Goal: Transaction & Acquisition: Download file/media

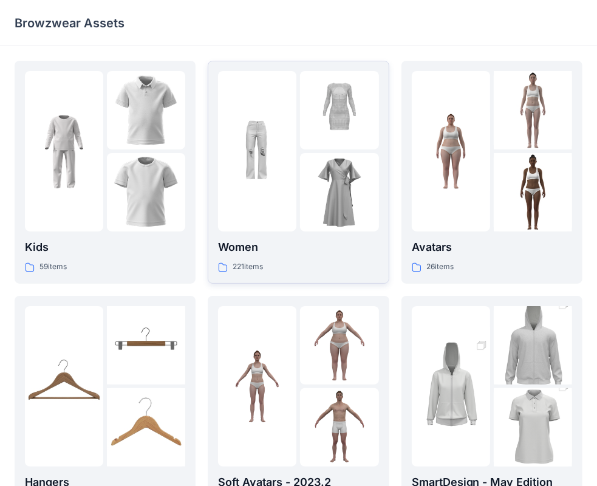
click at [340, 250] on p "Women" at bounding box center [298, 247] width 160 height 17
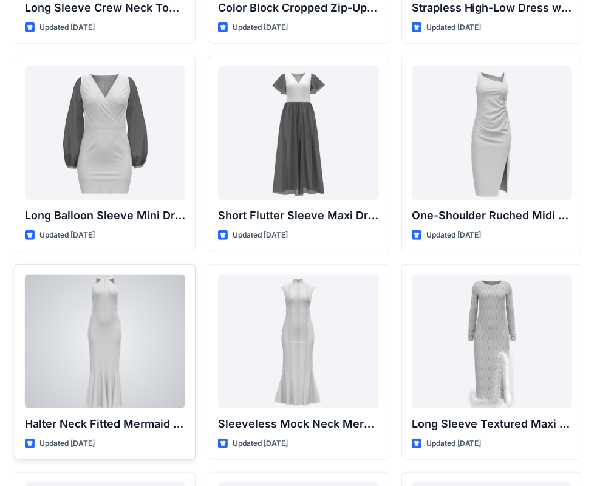
scroll to position [439, 0]
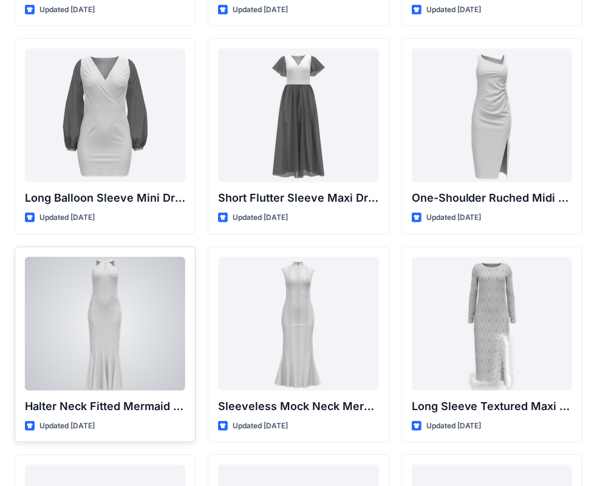
click at [106, 330] on div at bounding box center [105, 324] width 160 height 134
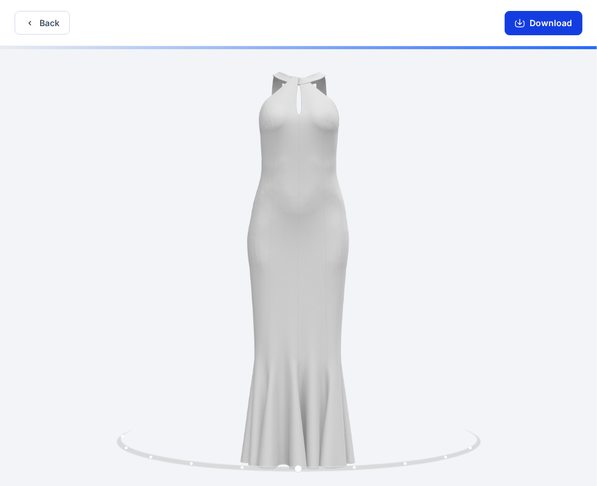
click at [548, 26] on button "Download" at bounding box center [544, 23] width 78 height 24
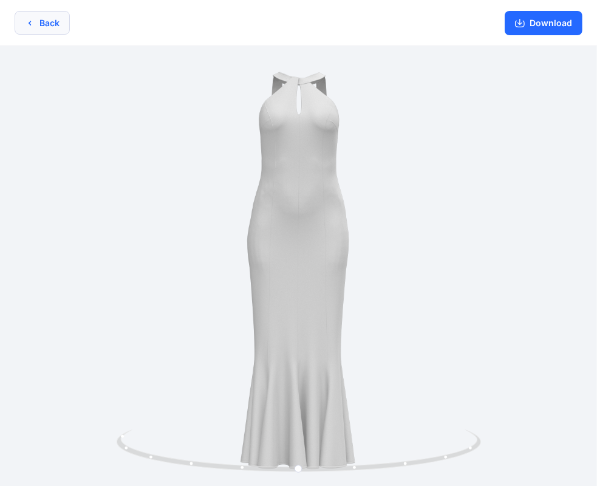
click at [62, 22] on button "Back" at bounding box center [42, 23] width 55 height 24
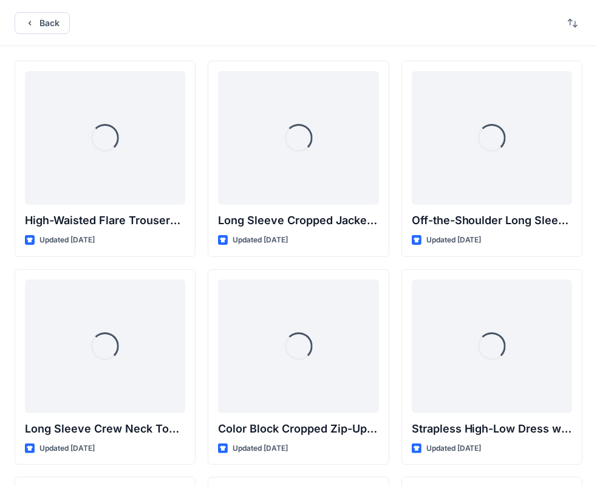
scroll to position [438, 0]
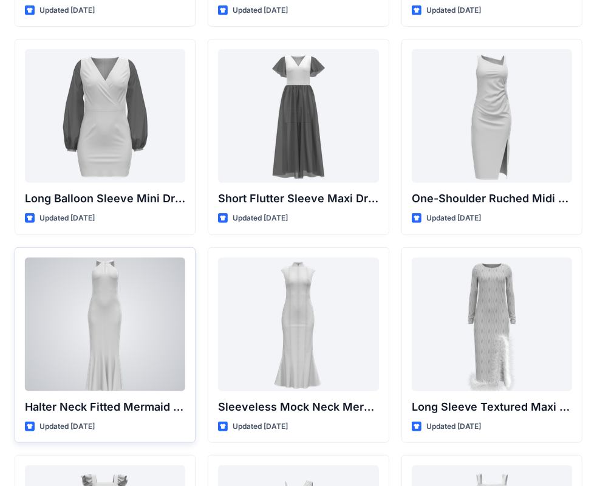
click at [129, 282] on div at bounding box center [105, 325] width 160 height 134
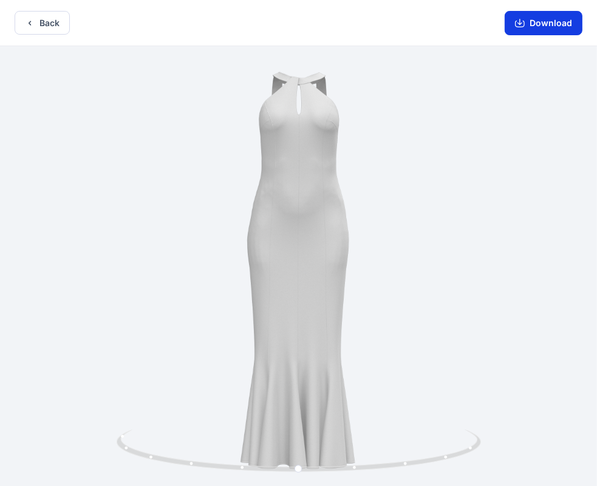
click at [518, 20] on icon "button" at bounding box center [520, 23] width 10 height 10
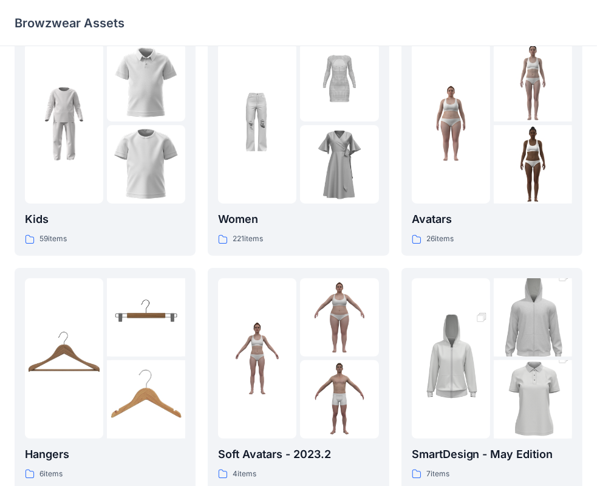
scroll to position [29, 0]
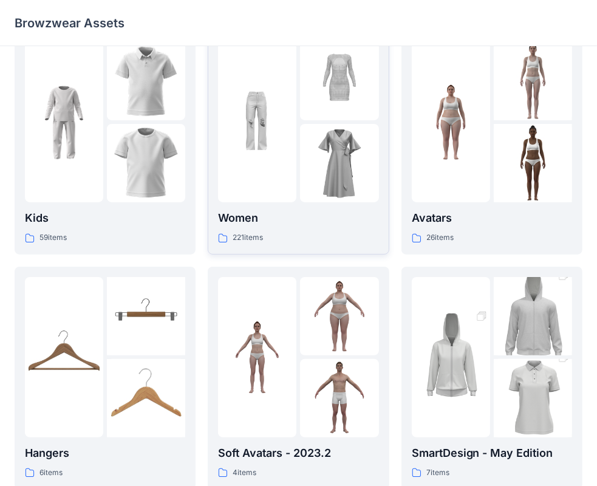
click at [284, 219] on p "Women" at bounding box center [298, 218] width 160 height 17
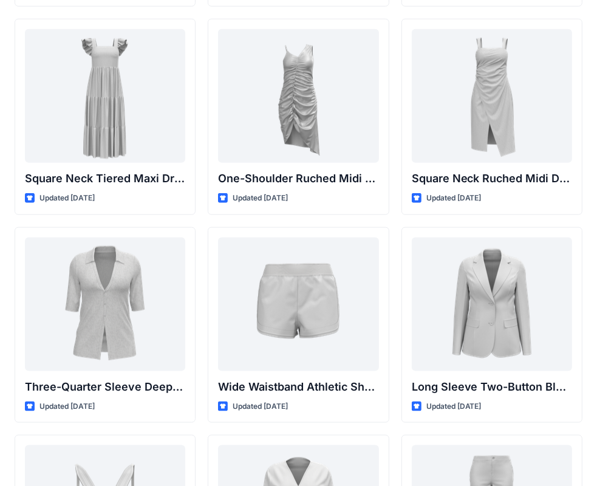
scroll to position [826, 0]
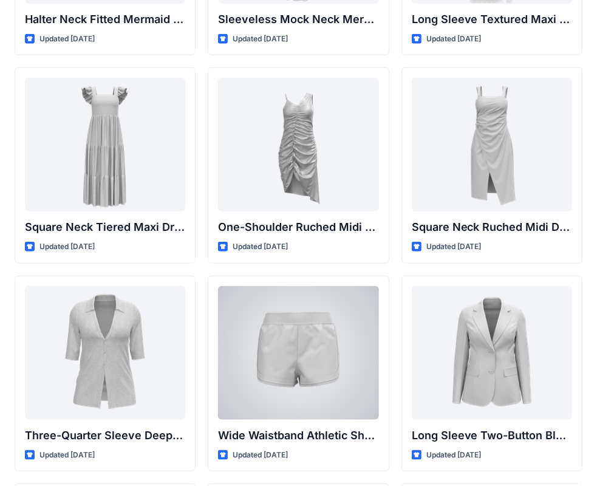
click at [117, 151] on div at bounding box center [105, 145] width 160 height 134
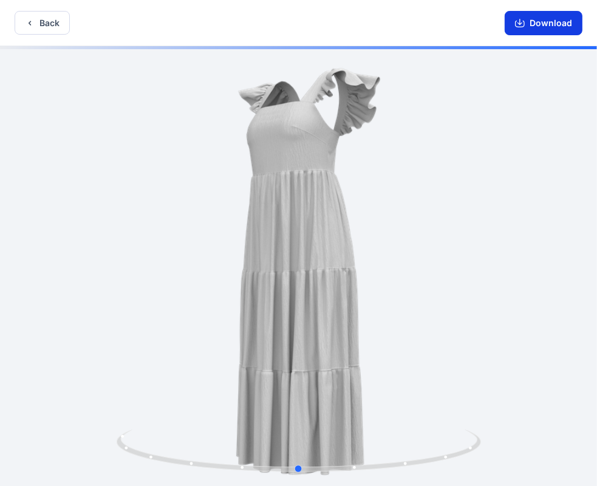
drag, startPoint x: 267, startPoint y: 460, endPoint x: 538, endPoint y: 26, distance: 512.4
click at [264, 459] on icon at bounding box center [301, 452] width 368 height 46
click at [326, 468] on icon at bounding box center [301, 452] width 368 height 46
click at [538, 25] on button "Download" at bounding box center [544, 23] width 78 height 24
